Goal: Task Accomplishment & Management: Manage account settings

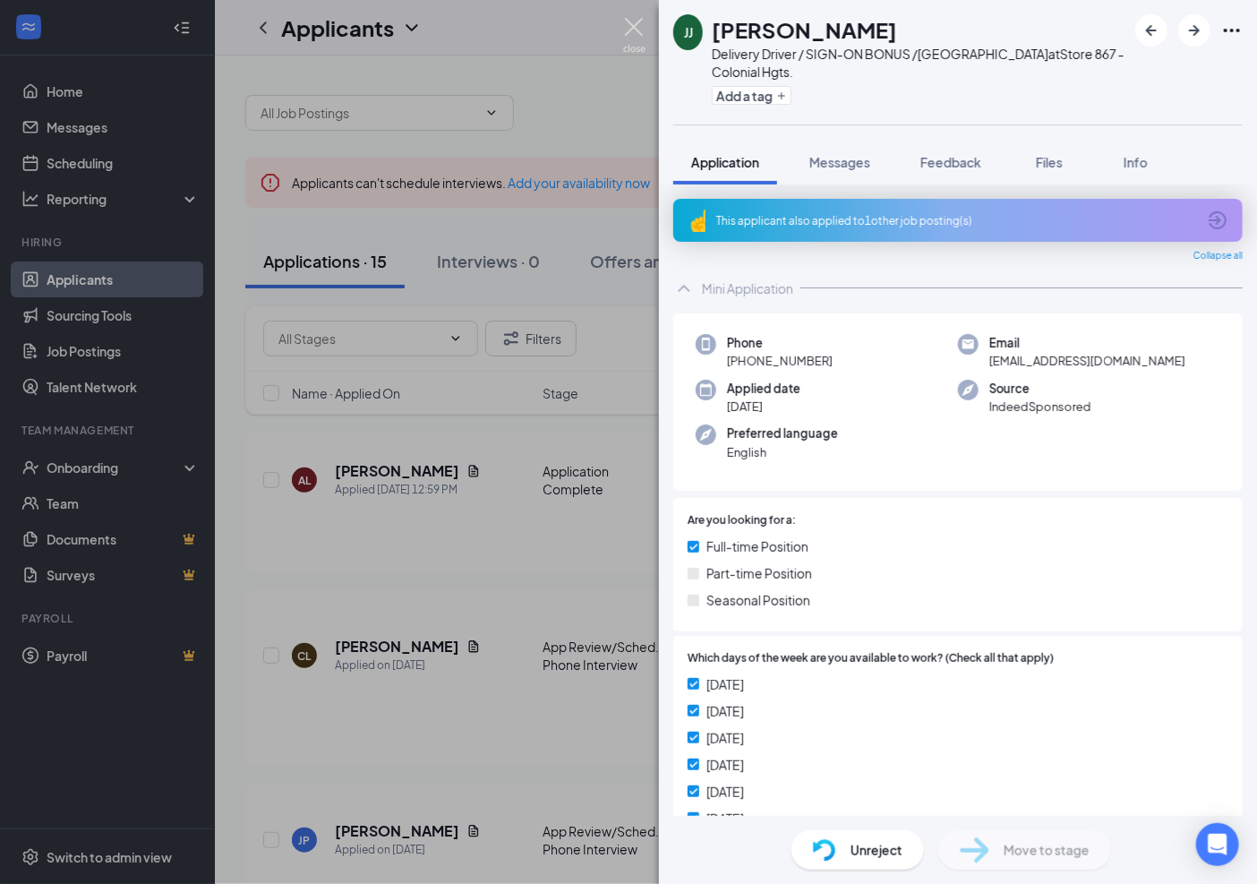
click at [634, 23] on img at bounding box center [634, 35] width 22 height 35
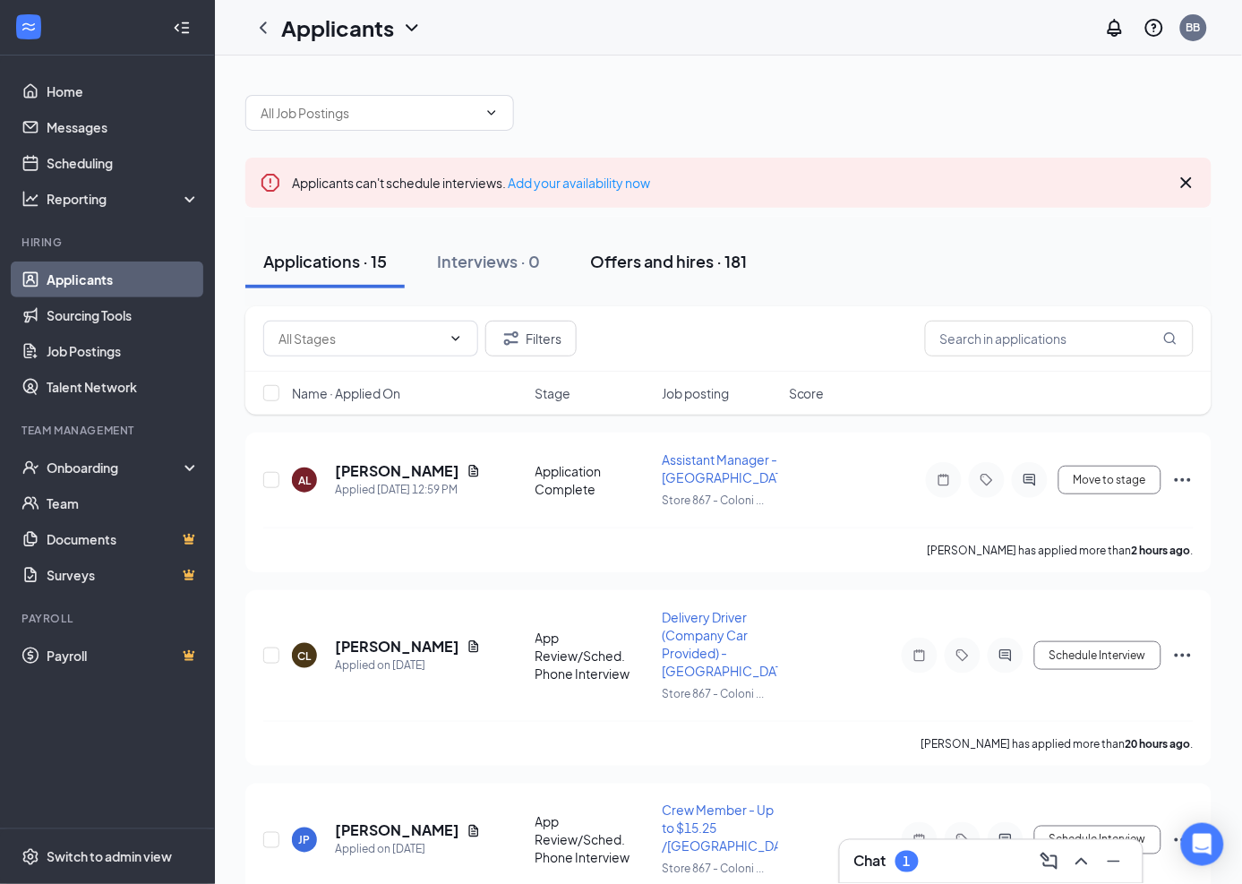
click at [700, 251] on div "Offers and hires · 181" at bounding box center [668, 261] width 157 height 22
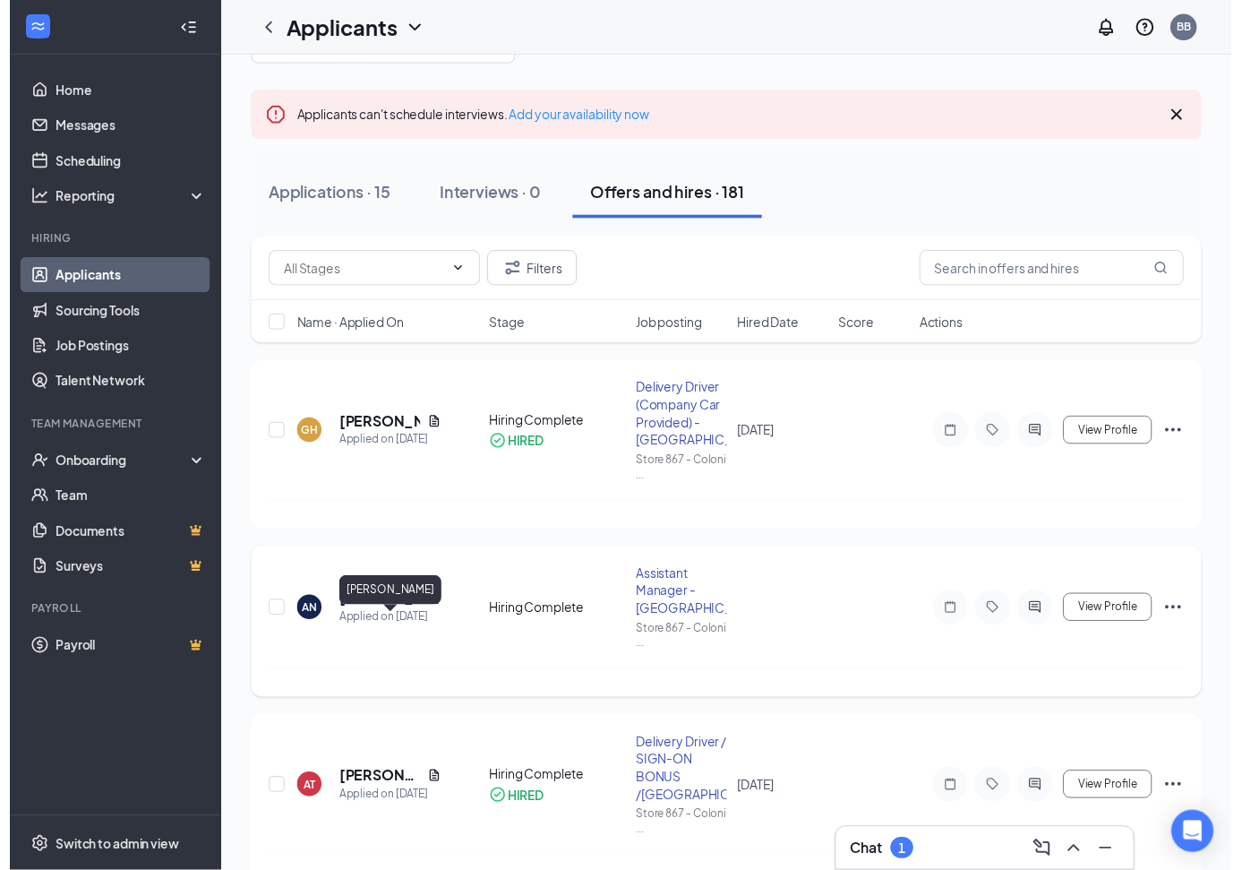
scroll to position [298, 0]
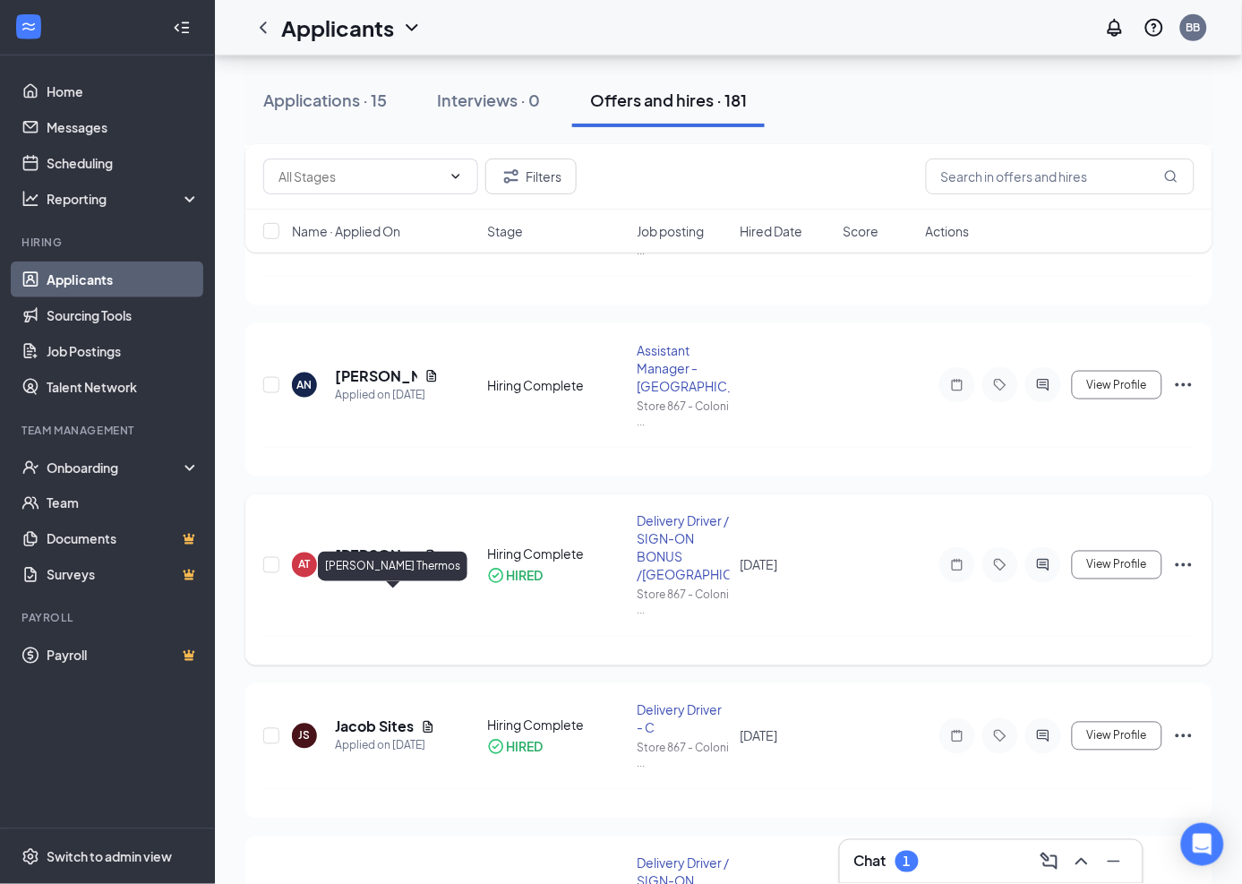
click at [381, 566] on h5 "Athanasios Thermos" at bounding box center [376, 556] width 82 height 20
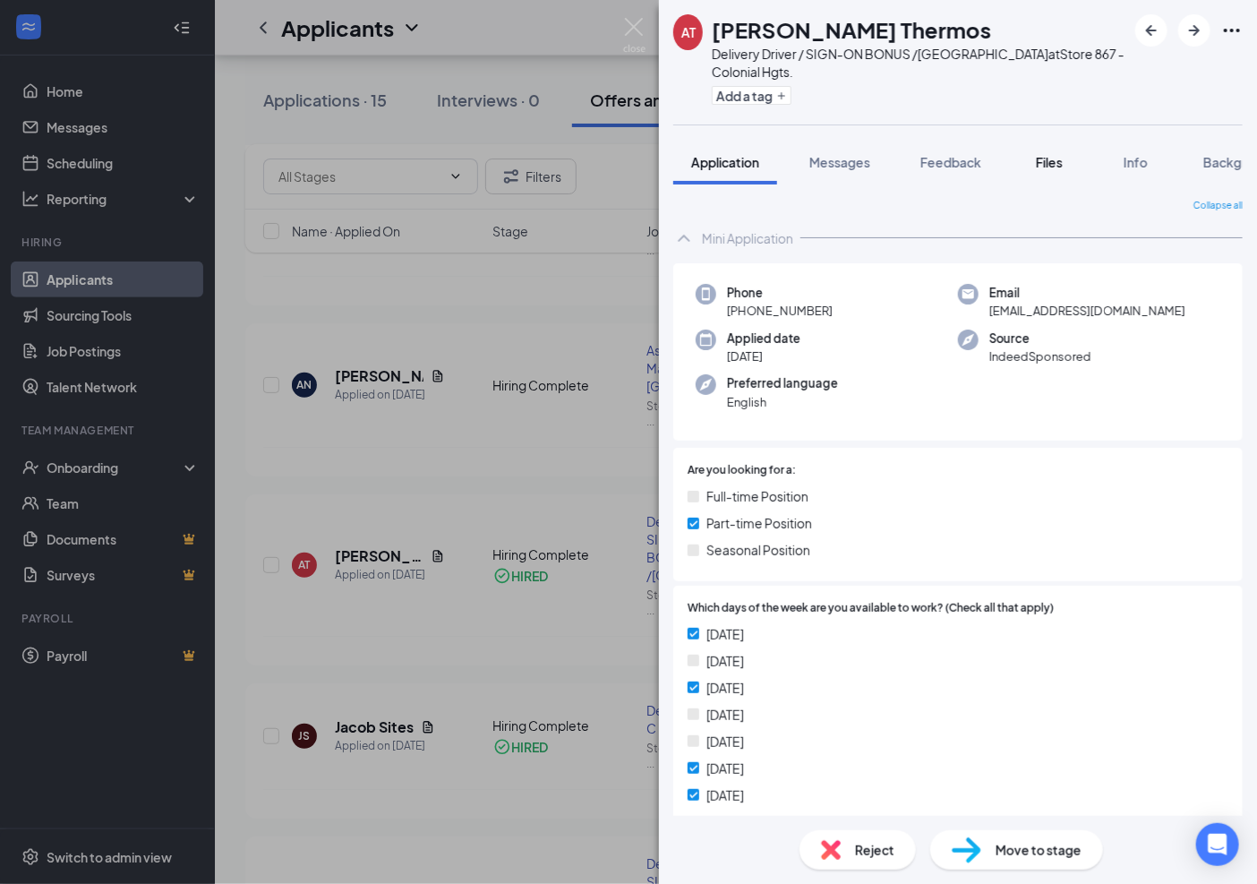
click at [1058, 166] on span "Files" at bounding box center [1049, 162] width 27 height 16
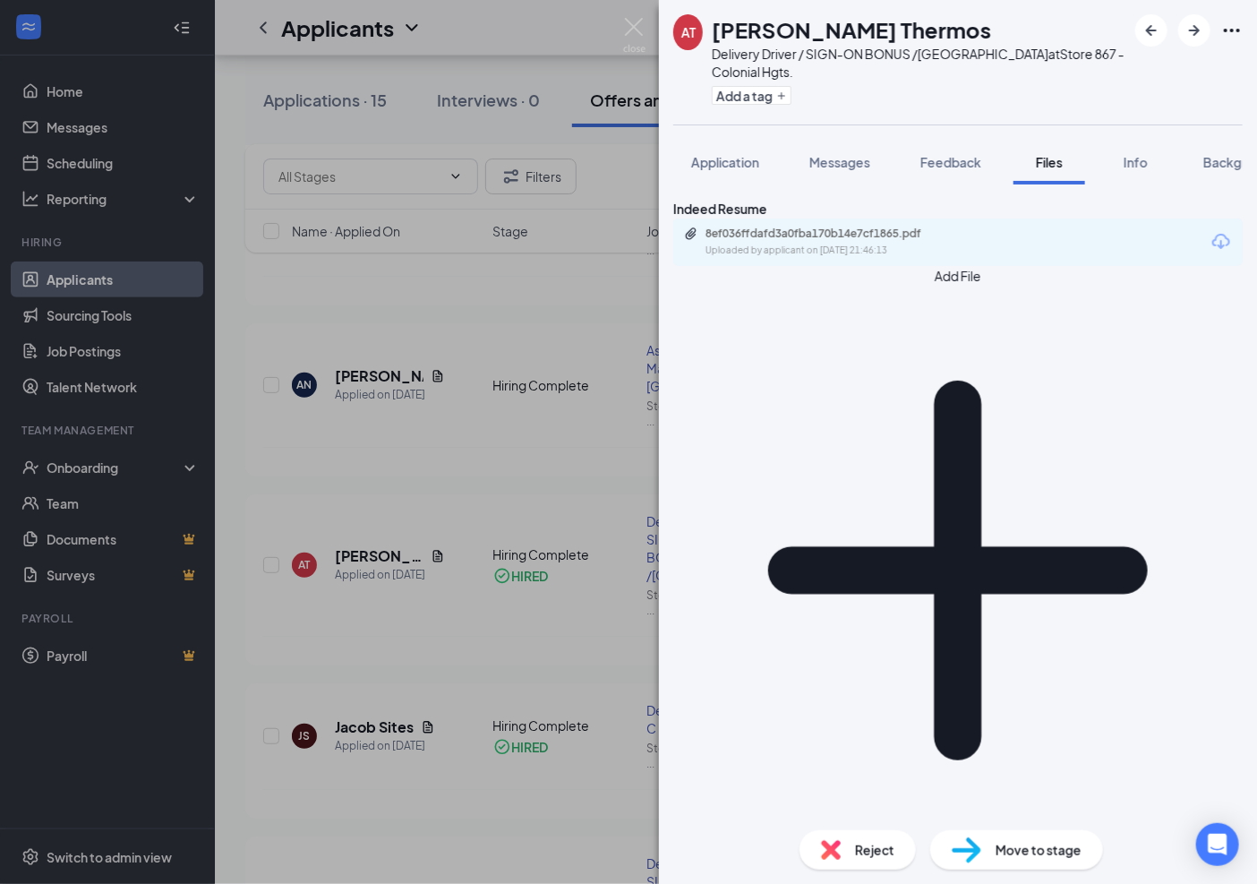
click at [739, 337] on button "Add File" at bounding box center [958, 560] width 570 height 589
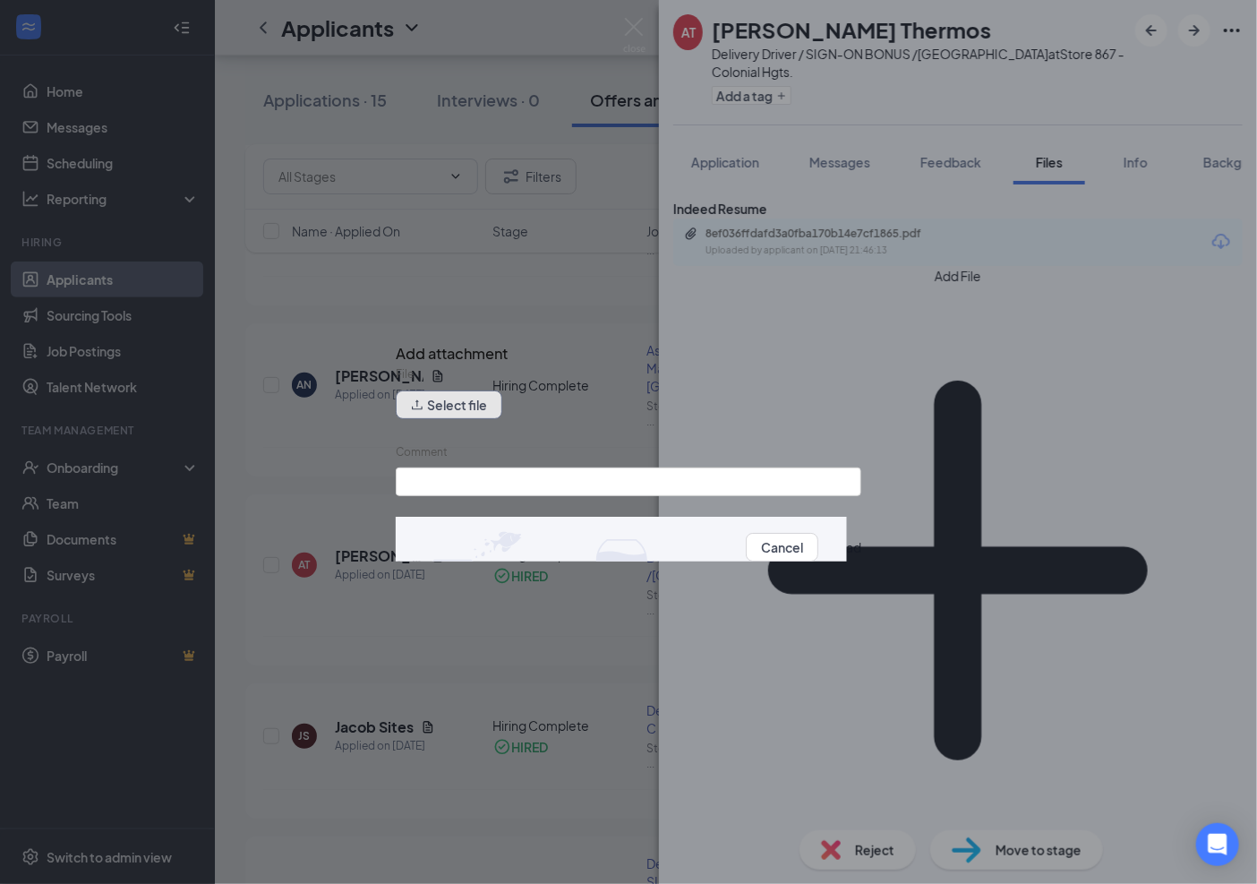
click at [448, 416] on button "Select file" at bounding box center [449, 404] width 107 height 29
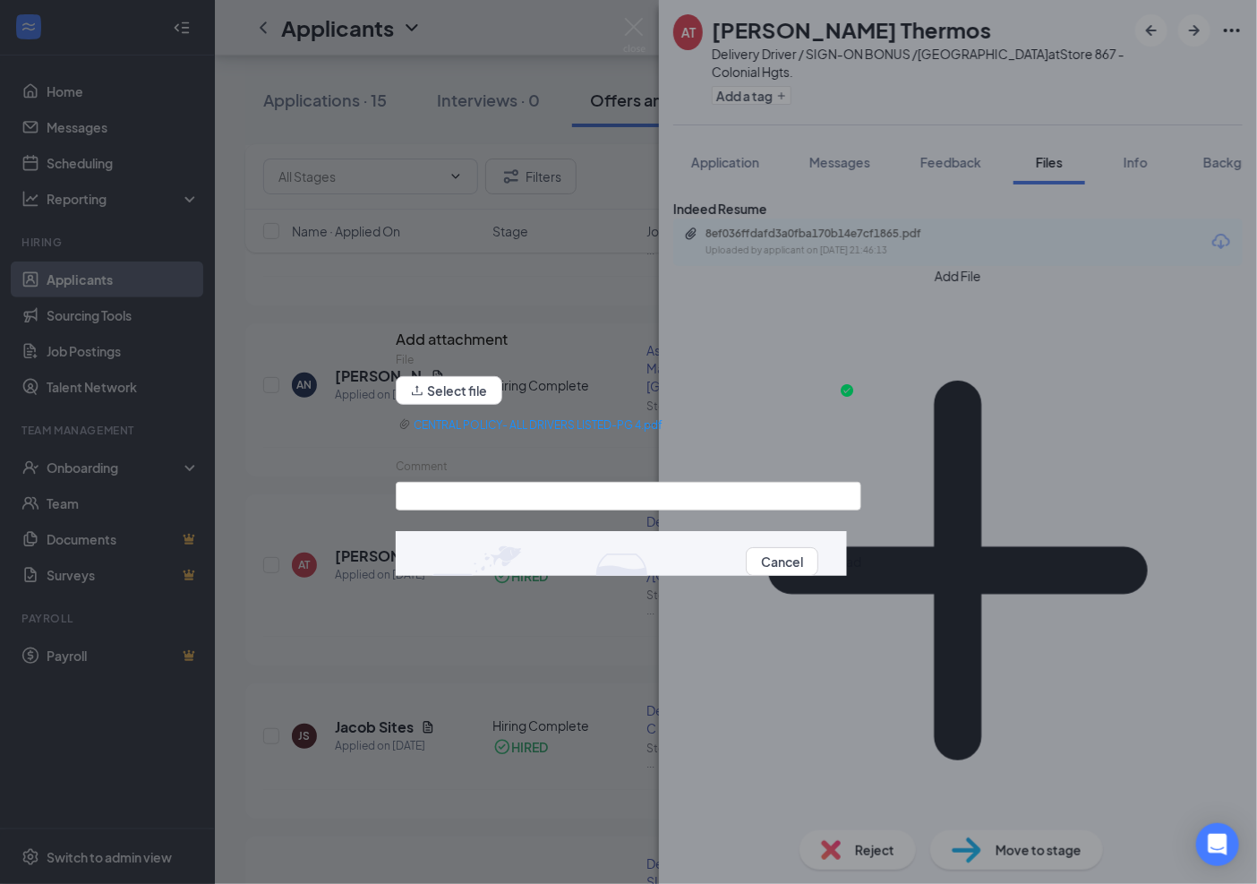
click at [818, 567] on button "Upload" at bounding box center [839, 562] width 43 height 20
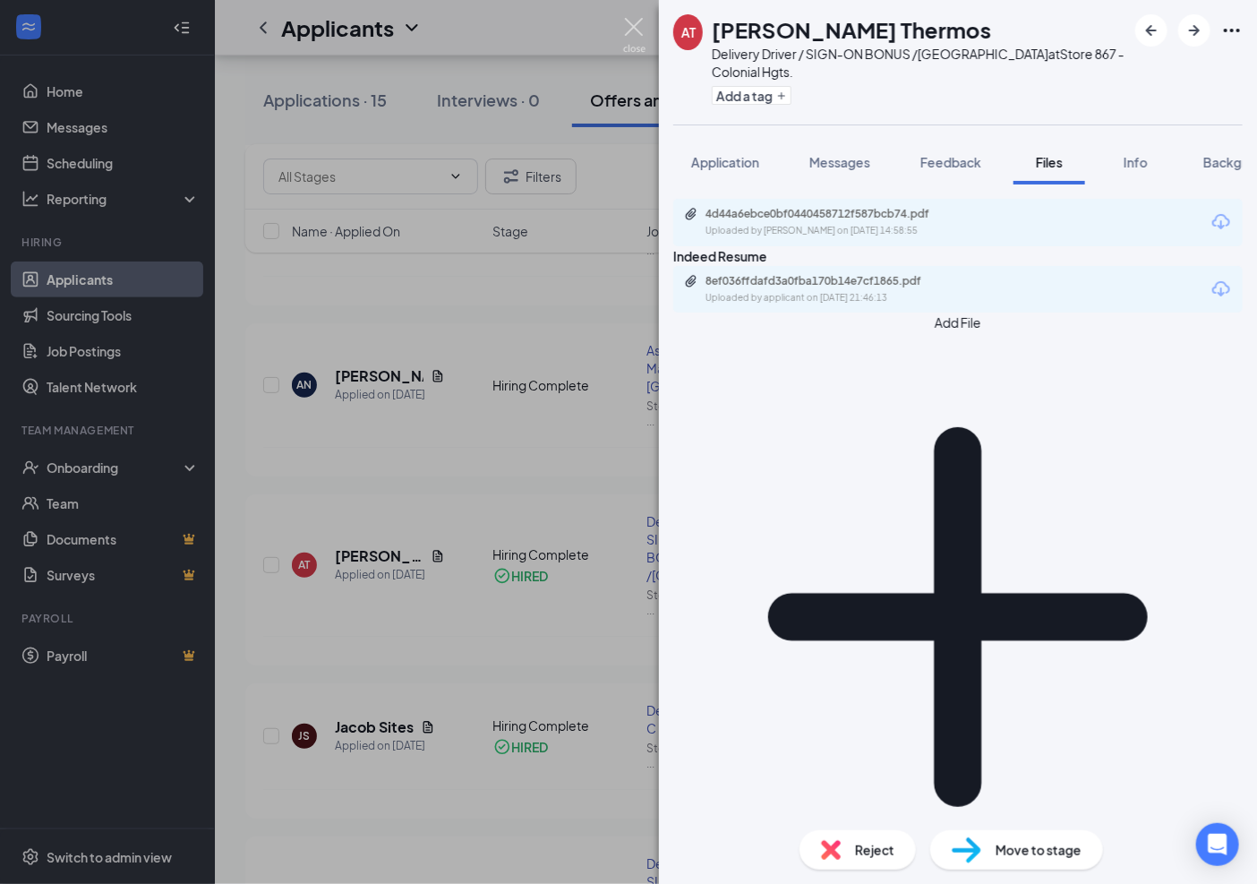
click at [634, 25] on img at bounding box center [634, 35] width 22 height 35
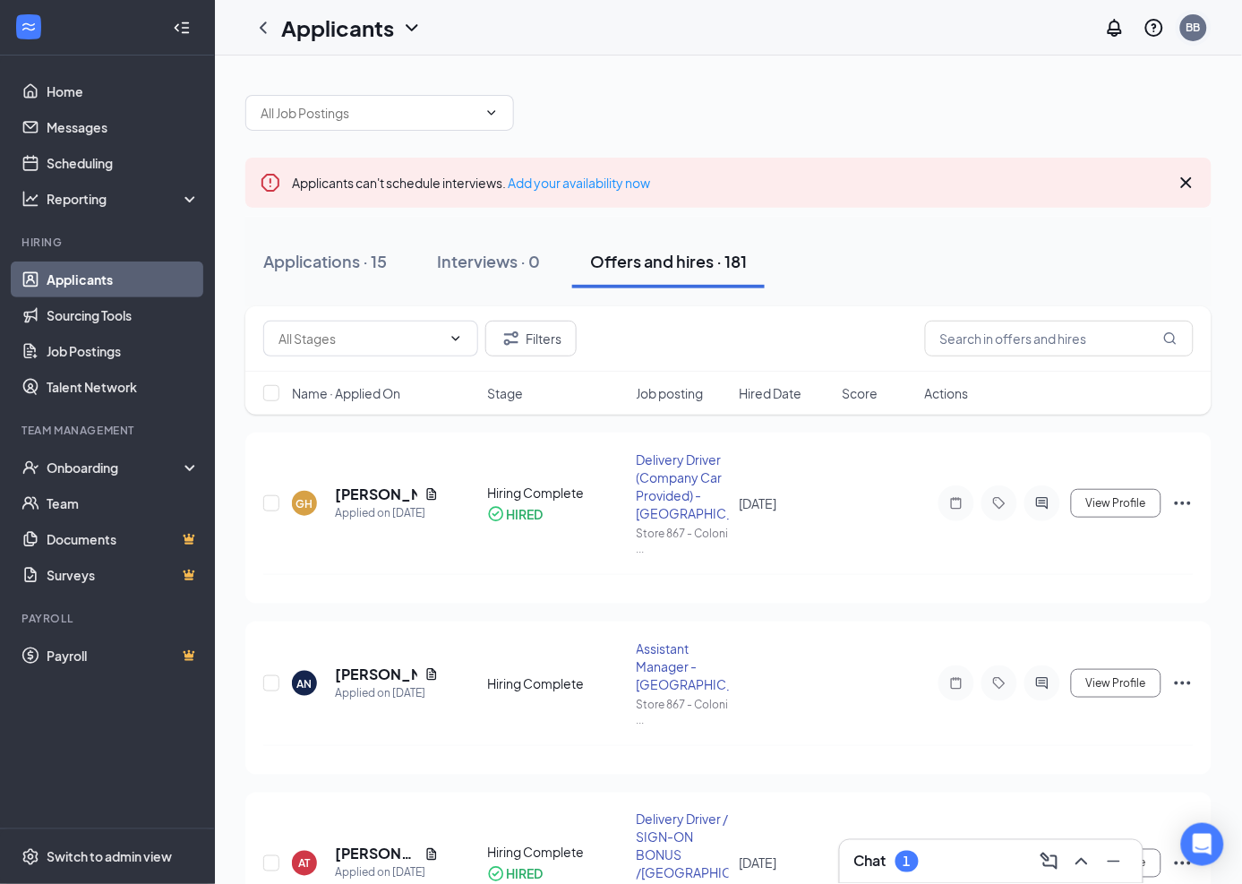
click at [1194, 22] on div "BB" at bounding box center [1194, 27] width 14 height 15
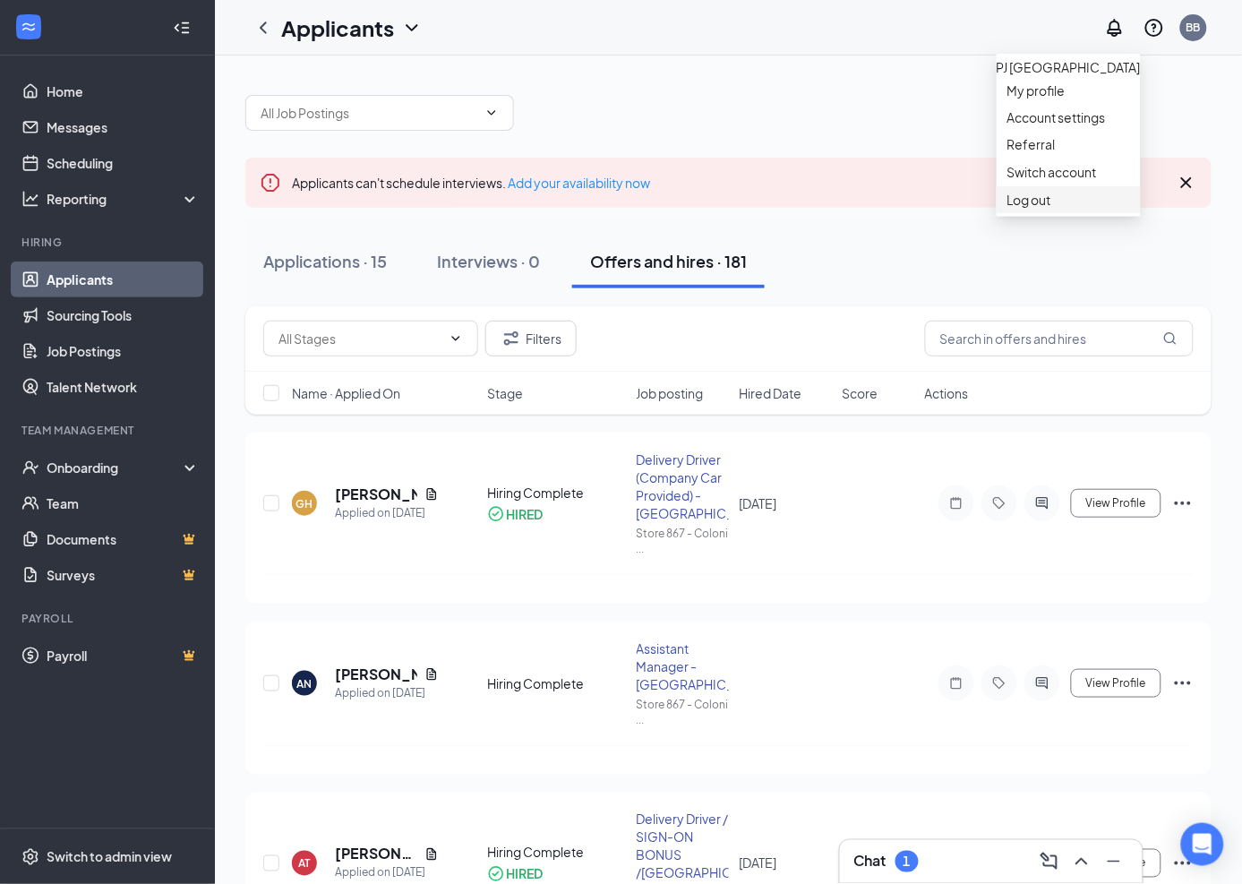
click at [1067, 209] on div "Log out" at bounding box center [1068, 200] width 123 height 18
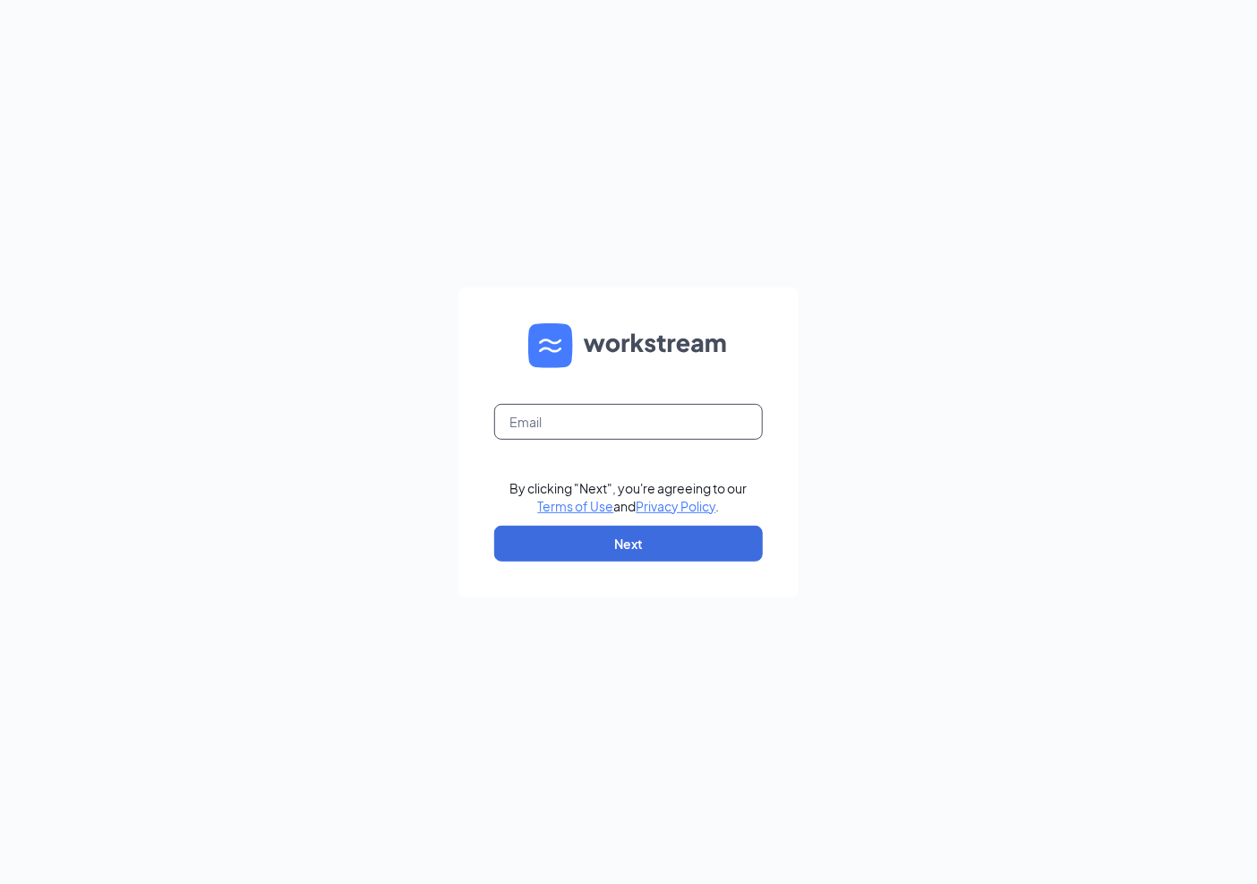
click at [609, 418] on input "text" at bounding box center [628, 422] width 269 height 36
type input "[EMAIL_ADDRESS][DOMAIN_NAME]"
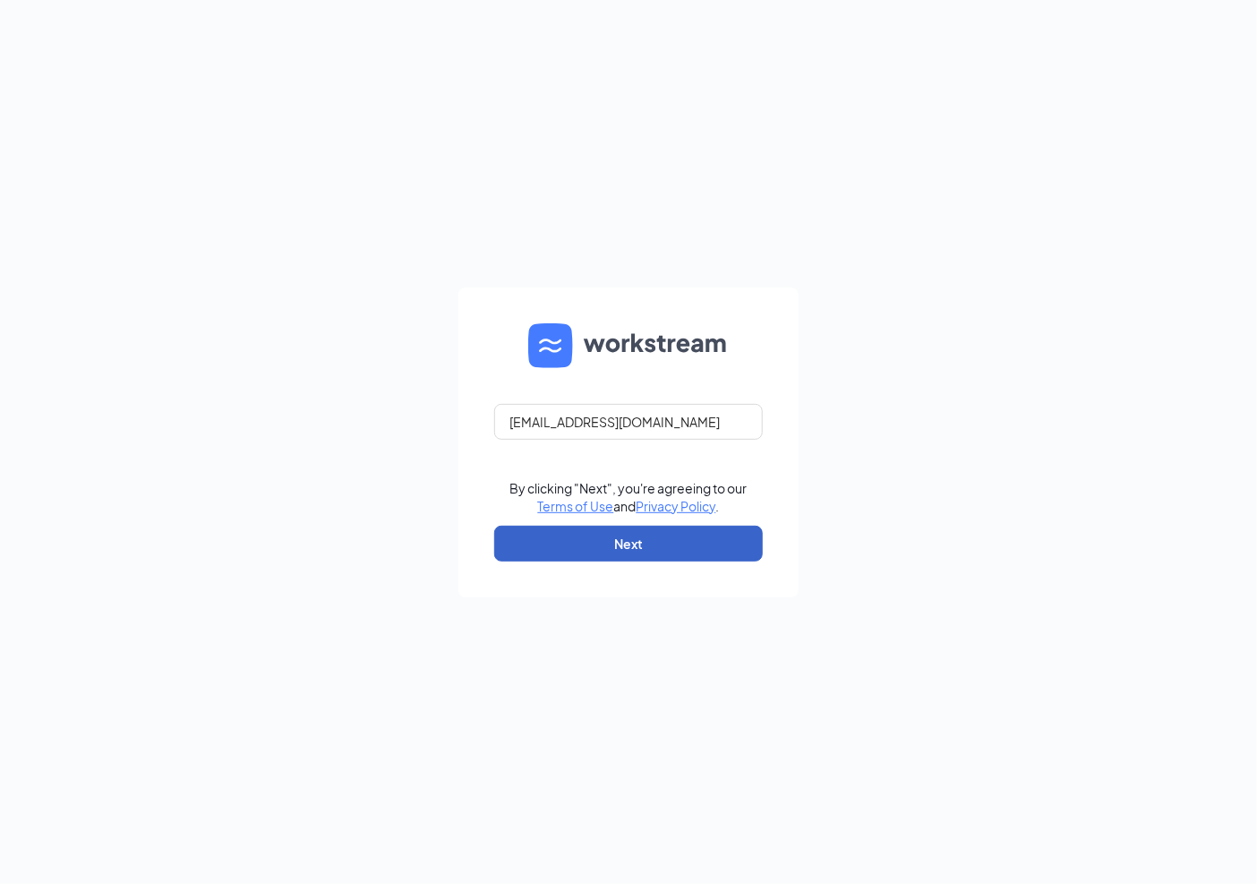
click at [570, 548] on button "Next" at bounding box center [628, 544] width 269 height 36
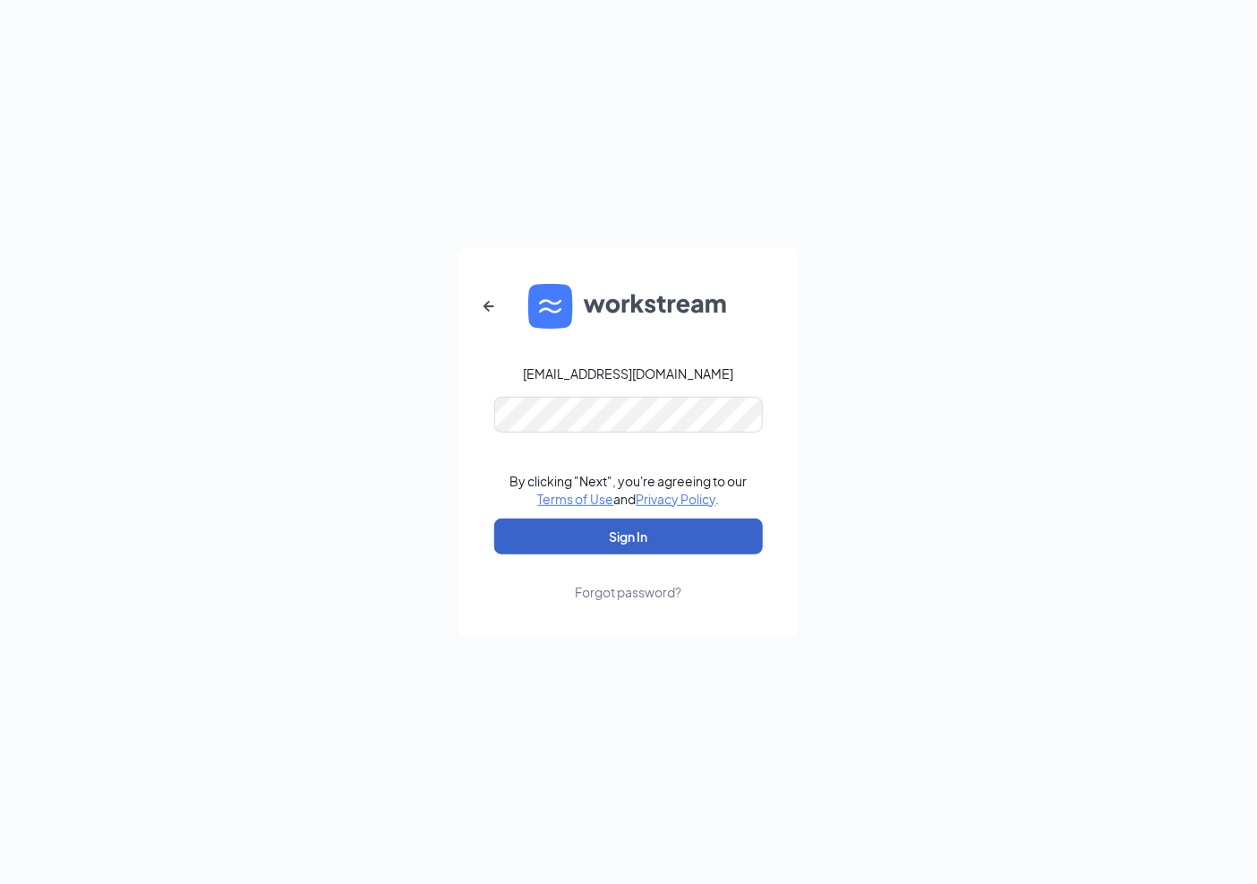
click at [649, 528] on button "Sign In" at bounding box center [628, 536] width 269 height 36
